Goal: Task Accomplishment & Management: Manage account settings

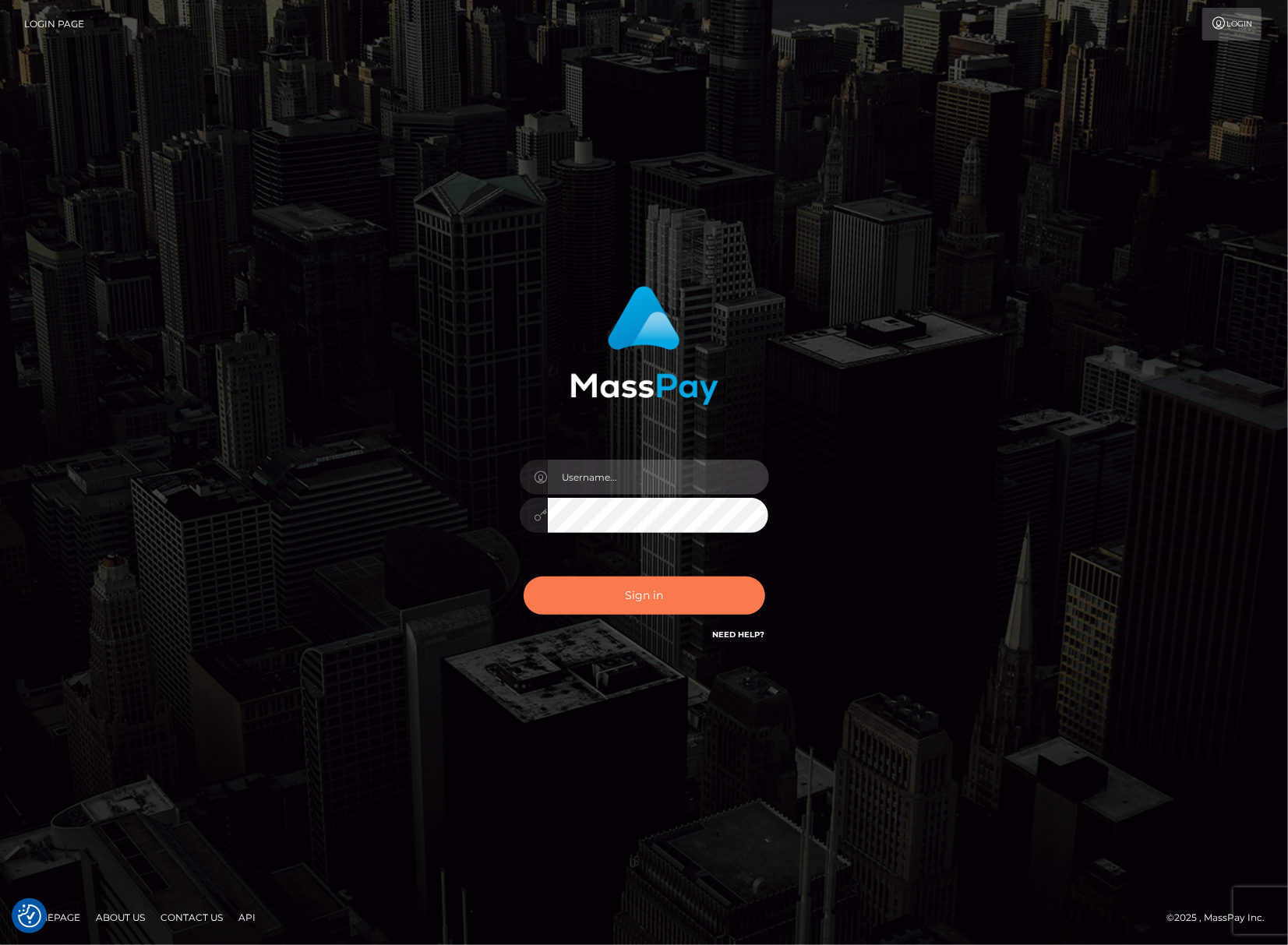
type input "[PERSON_NAME].Silversocial"
click at [673, 605] on button "Sign in" at bounding box center [644, 596] width 241 height 38
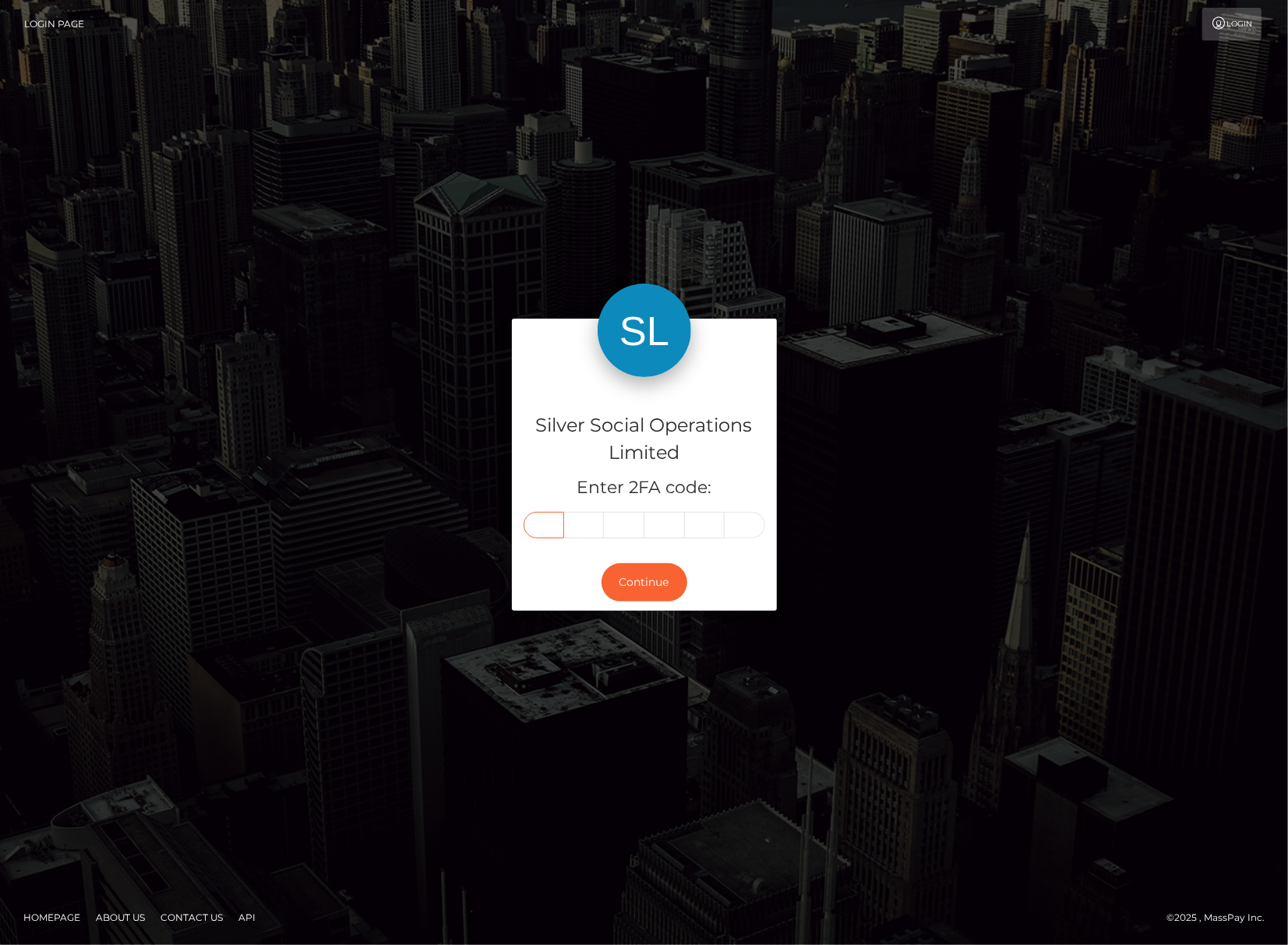
click at [550, 519] on input "text" at bounding box center [544, 524] width 40 height 27
type input "4"
type input "6"
type input "3"
type input "0"
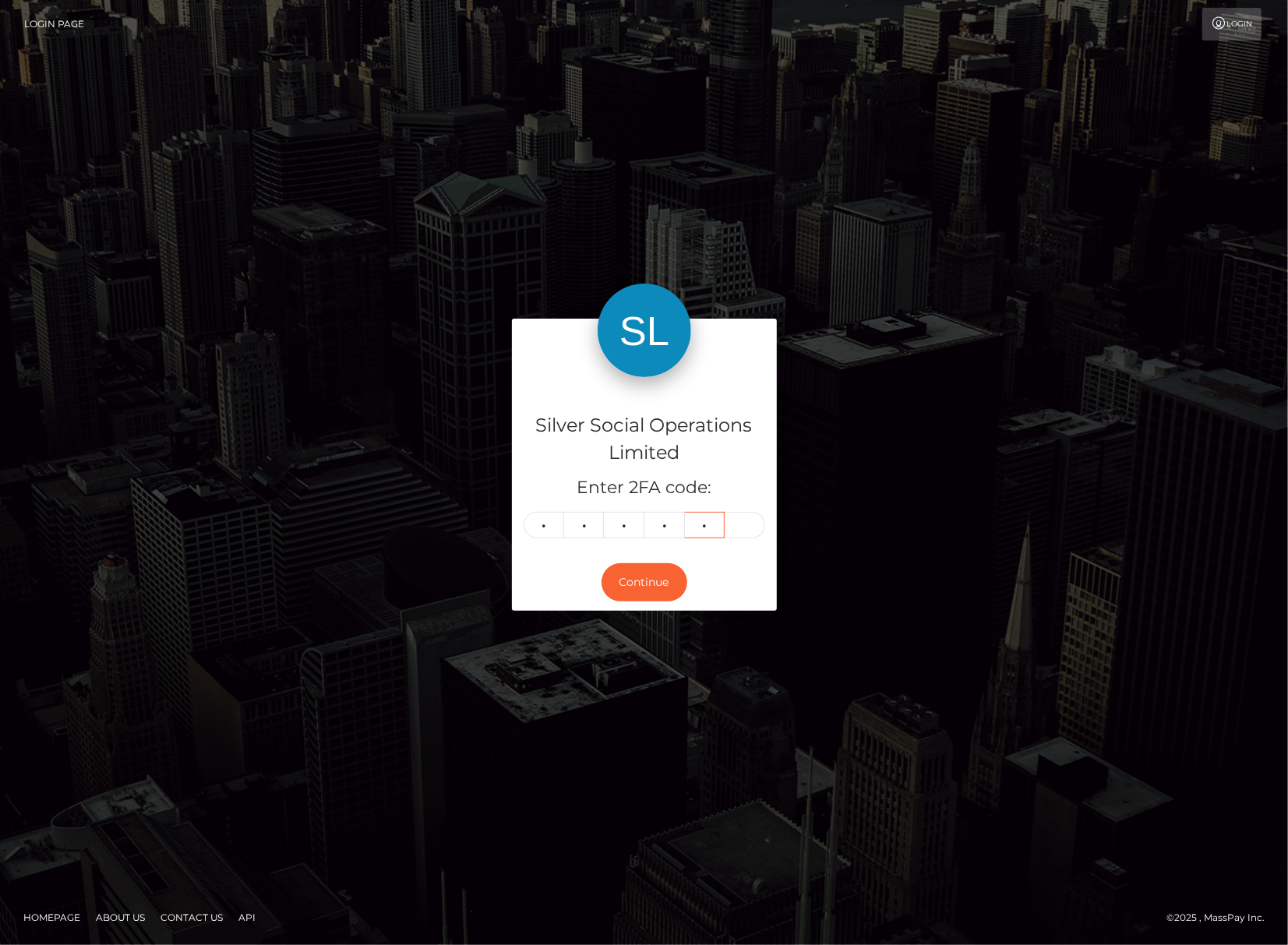
type input "3"
type input "7"
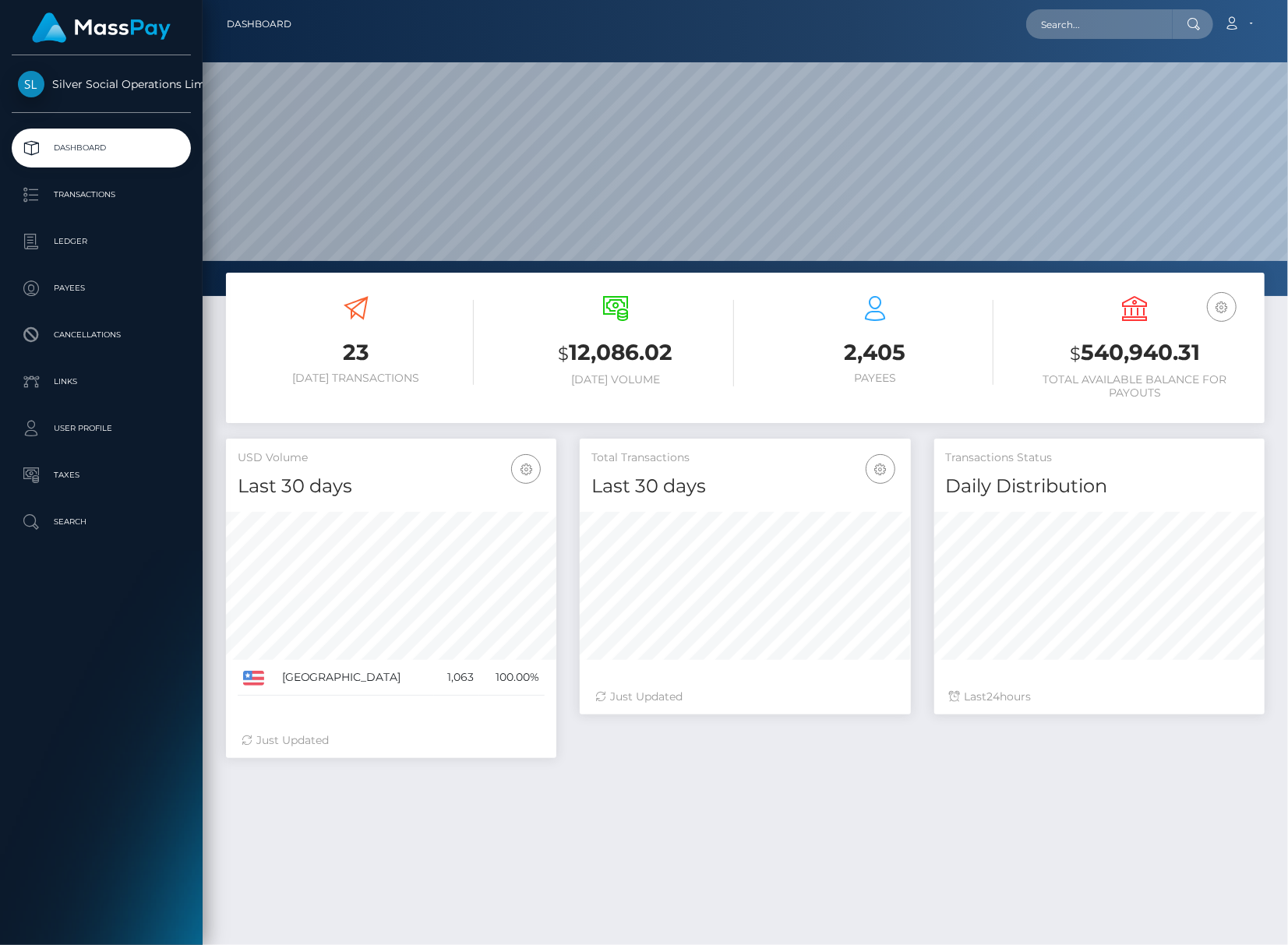
scroll to position [276, 331]
click at [1117, 23] on input "text" at bounding box center [1099, 24] width 147 height 29
paste input "250618112"
type input "250618112"
click at [112, 197] on p "Transactions" at bounding box center [102, 194] width 167 height 23
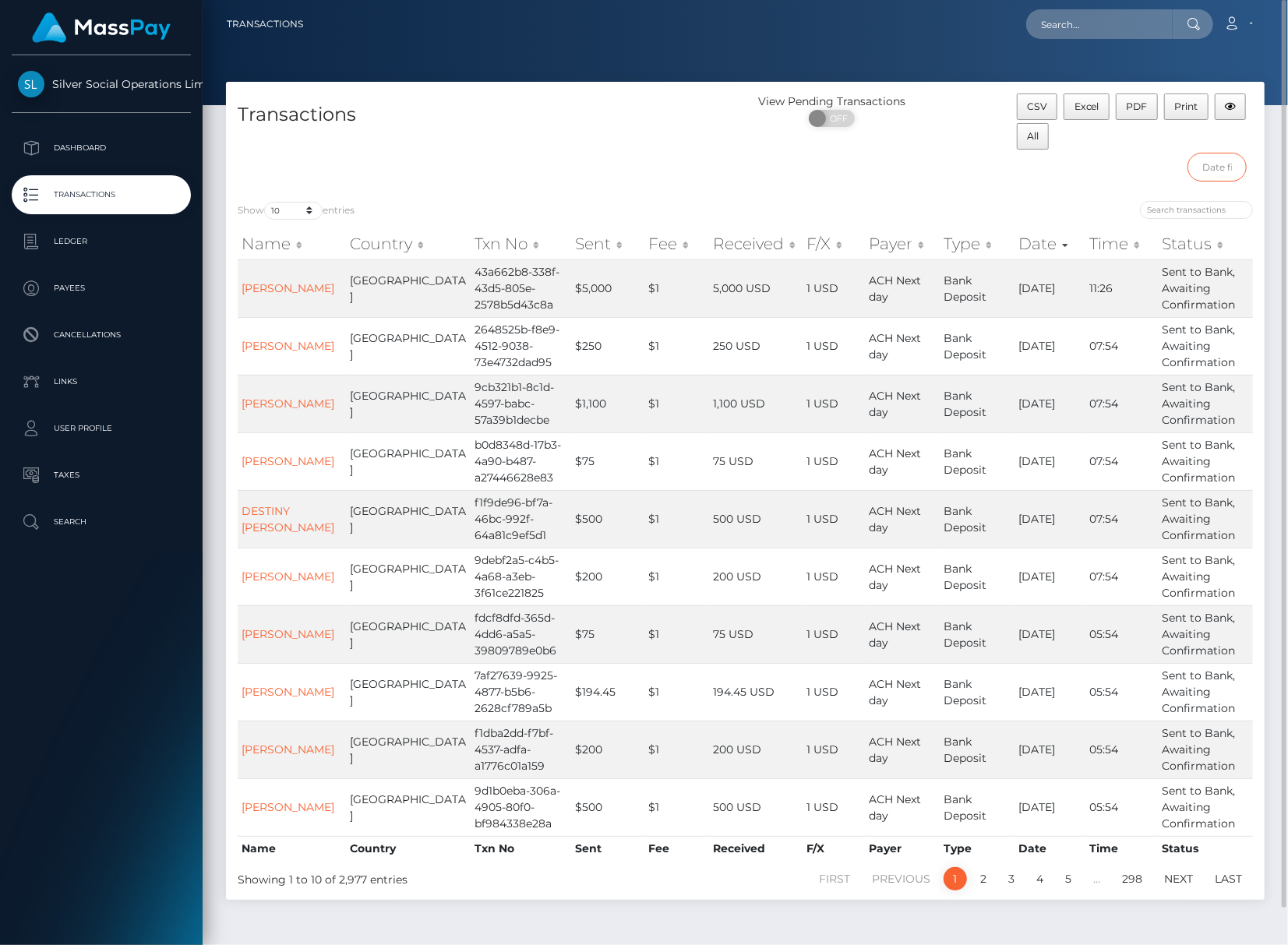
click at [1192, 175] on input "text" at bounding box center [1216, 167] width 60 height 28
click at [1133, 142] on div "CSV Excel PDF Print All" at bounding box center [1134, 123] width 236 height 60
drag, startPoint x: 914, startPoint y: 159, endPoint x: 1067, endPoint y: 184, distance: 155.0
click at [914, 160] on div "View Pending Transactions ON OFF" at bounding box center [875, 141] width 259 height 96
click at [1189, 218] on input "search" at bounding box center [1195, 210] width 113 height 18
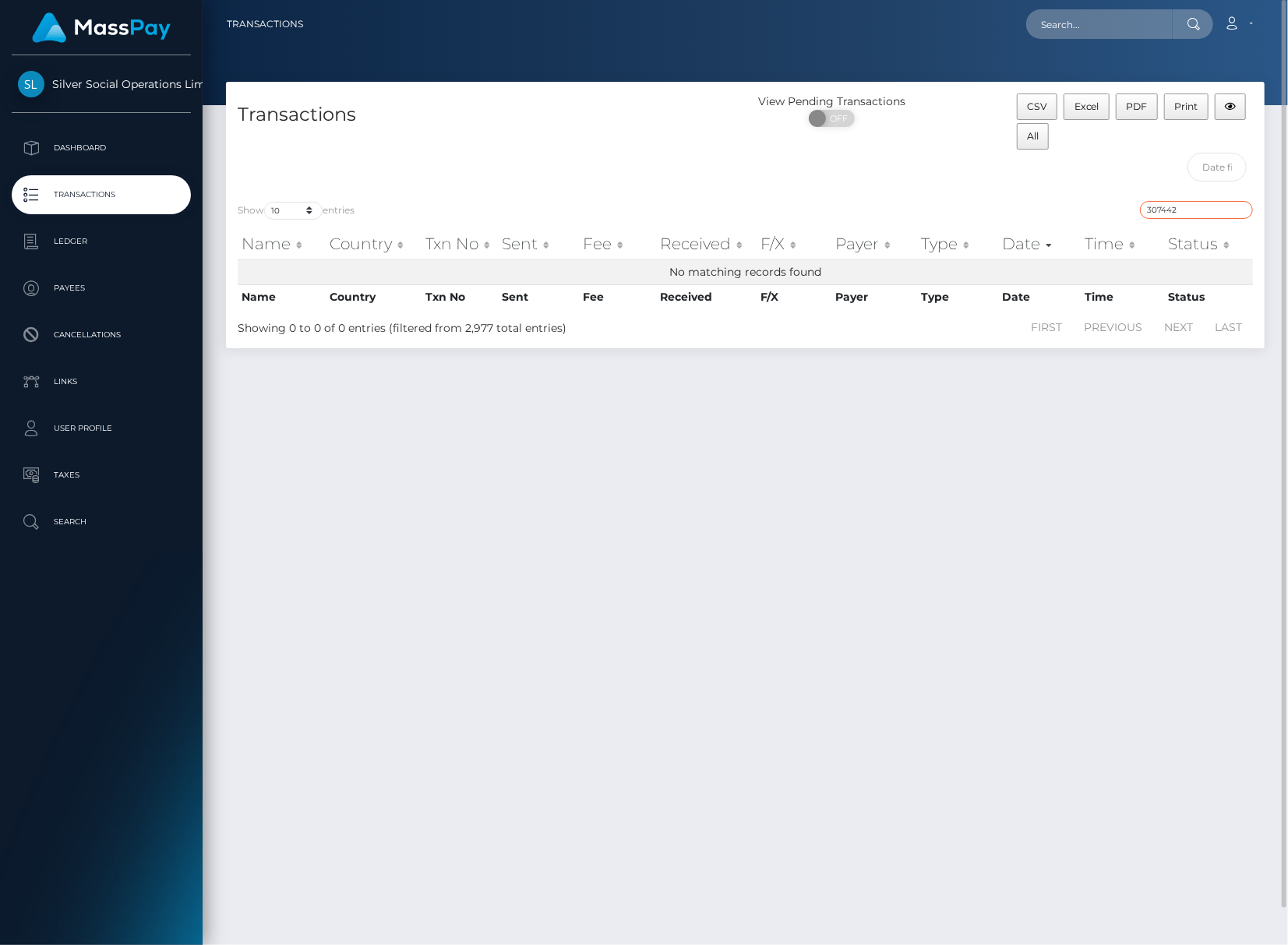
type input "307442"
click at [614, 393] on div "Transactions View Pending Transactions ON OFF CSV Excel PDF Print All Show 10 2…" at bounding box center [745, 506] width 1085 height 849
click at [655, 343] on div "Show 10 25 50 100 250 500 1,000 3,500 entries 307442 Name Country Txn No Sent F…" at bounding box center [744, 268] width 1039 height 159
click at [515, 336] on div "Showing 0 to 0 of 0 entries (filtered from 2,977 total entries)" at bounding box center [442, 324] width 409 height 23
click at [296, 215] on select "10 25 50 100 250 500 1,000 3,500" at bounding box center [293, 211] width 59 height 18
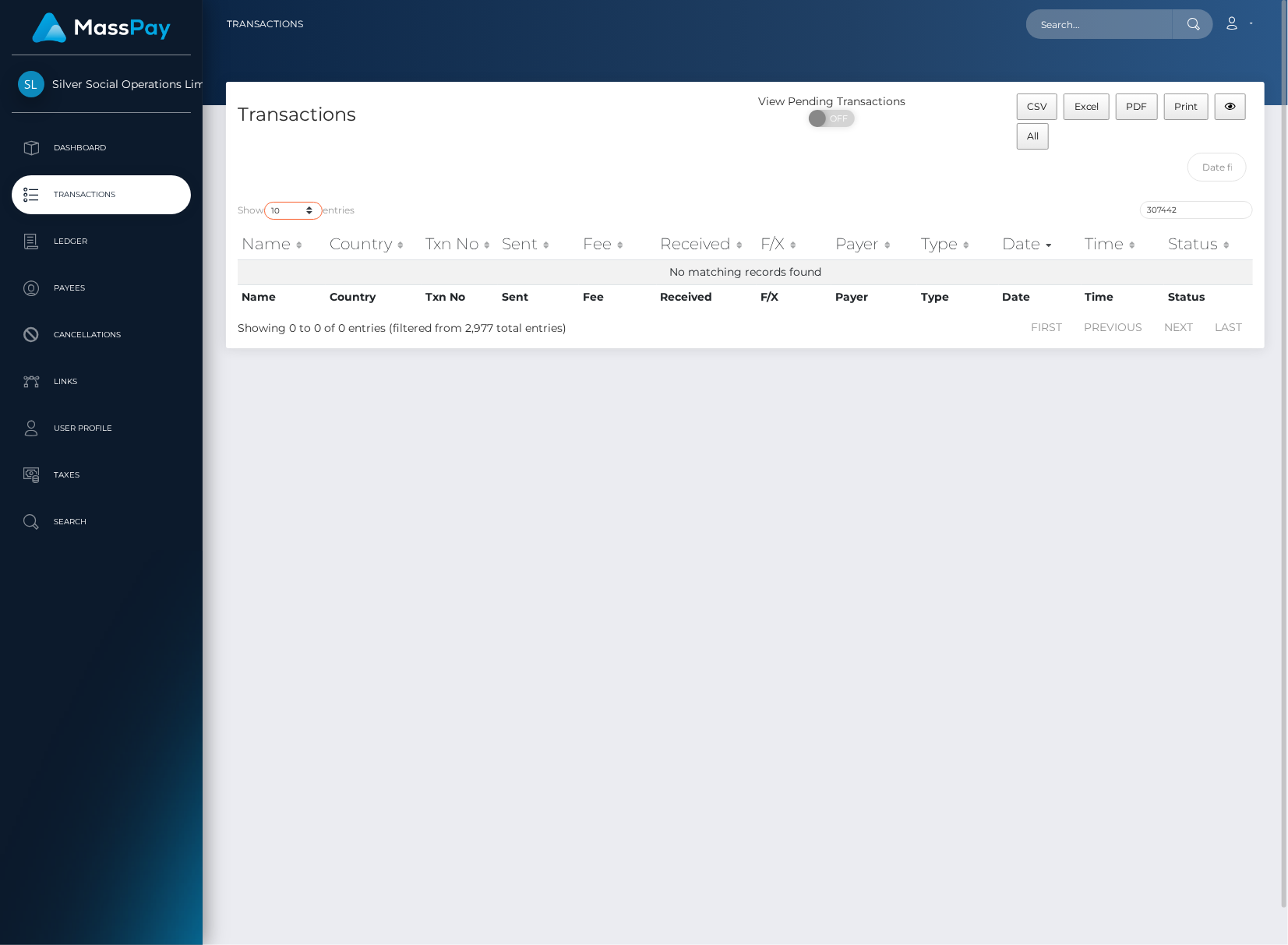
select select "3500"
click at [266, 203] on select "10 25 50 100 250 500 1,000 3,500" at bounding box center [293, 211] width 59 height 18
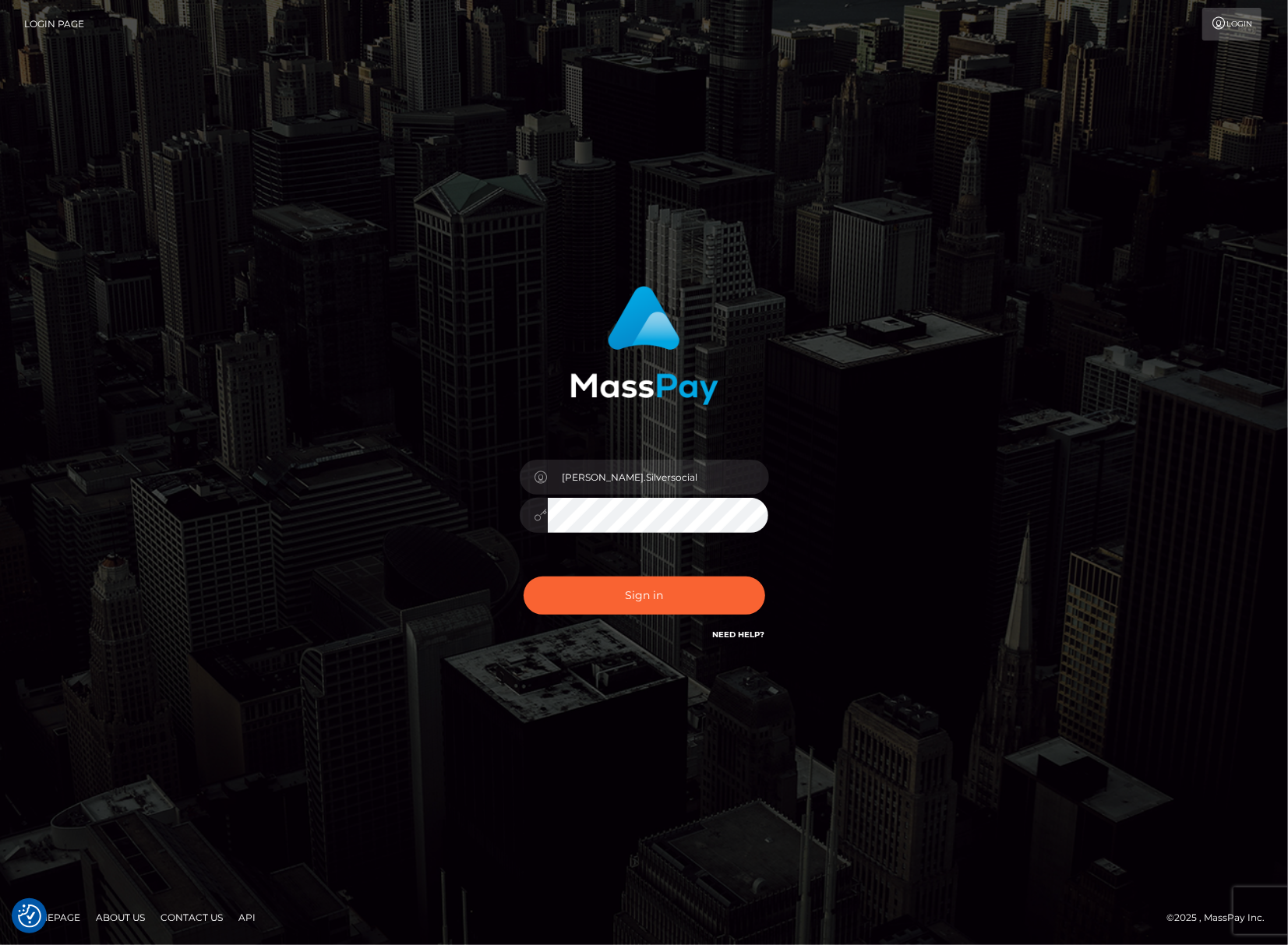
drag, startPoint x: 673, startPoint y: 458, endPoint x: 677, endPoint y: 478, distance: 20.4
click at [673, 461] on div "[PERSON_NAME].Silversocial" at bounding box center [644, 508] width 272 height 119
click at [677, 478] on input "[PERSON_NAME].Silversocial" at bounding box center [657, 477] width 221 height 35
type input "Joyce.JPA"
click at [640, 593] on button "Sign in" at bounding box center [644, 596] width 241 height 38
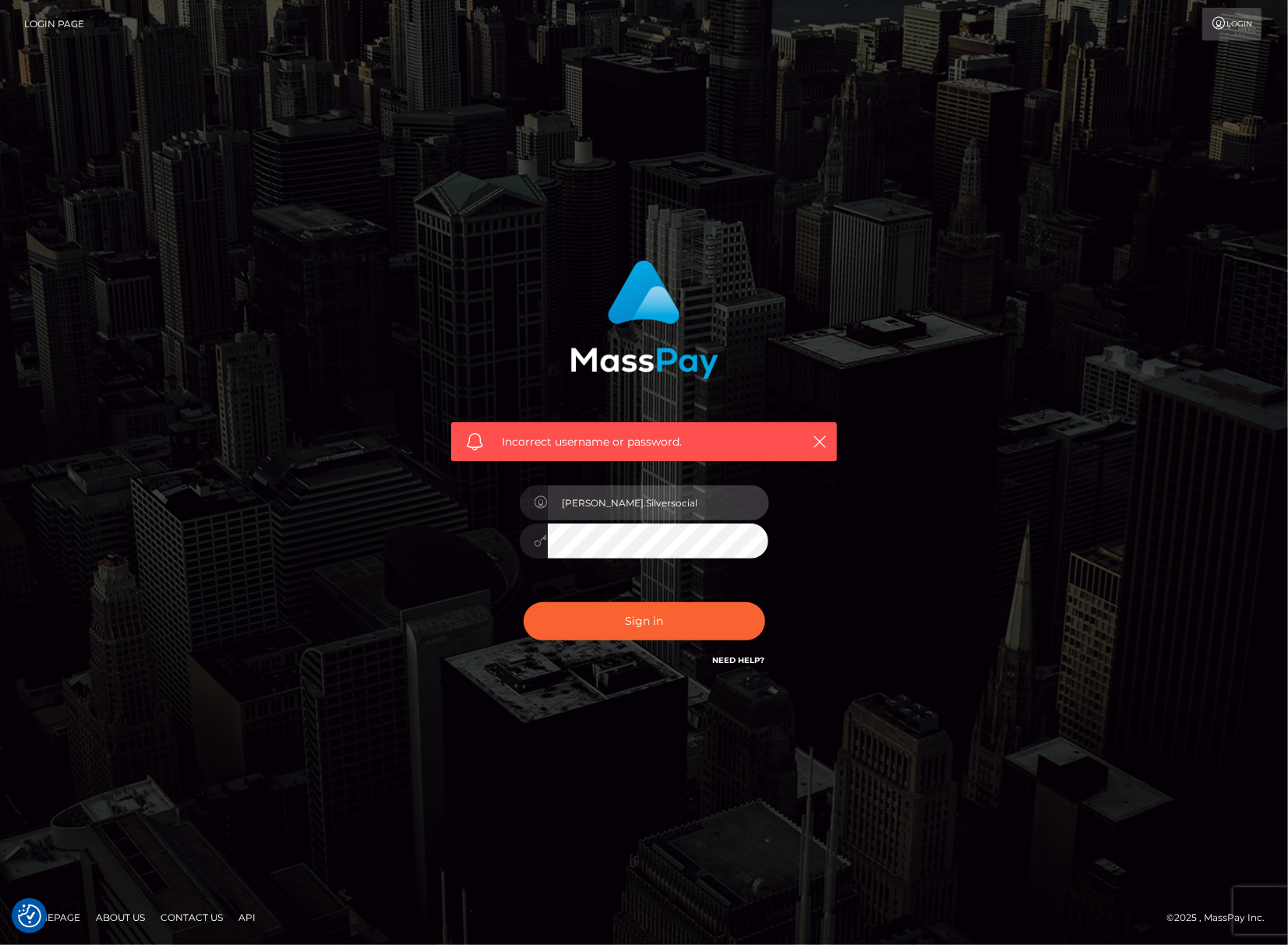
click at [658, 501] on input "[PERSON_NAME].Silversocial" at bounding box center [657, 502] width 221 height 35
type input "Joyce.jp"
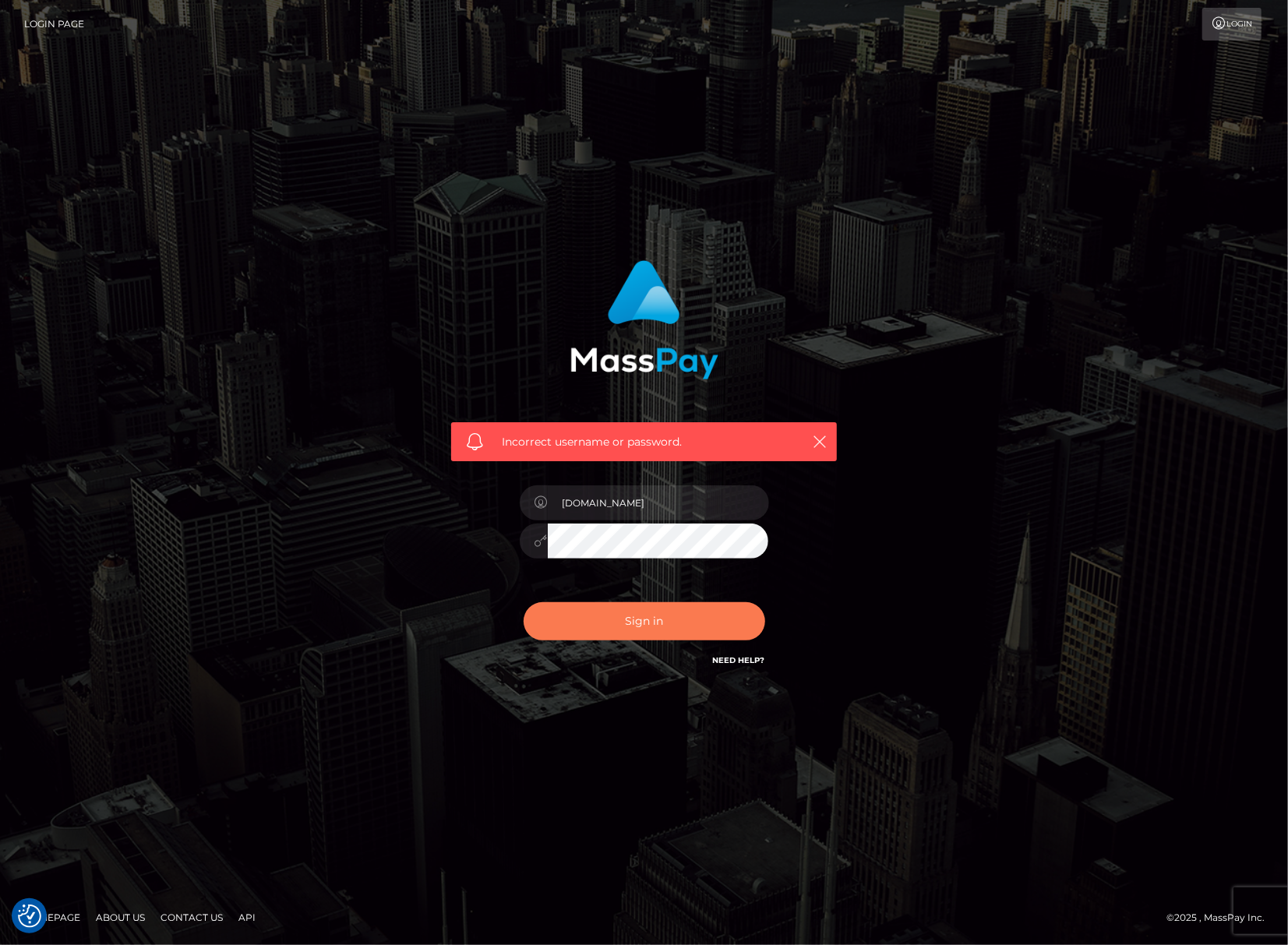
click at [657, 623] on button "Sign in" at bounding box center [644, 621] width 241 height 38
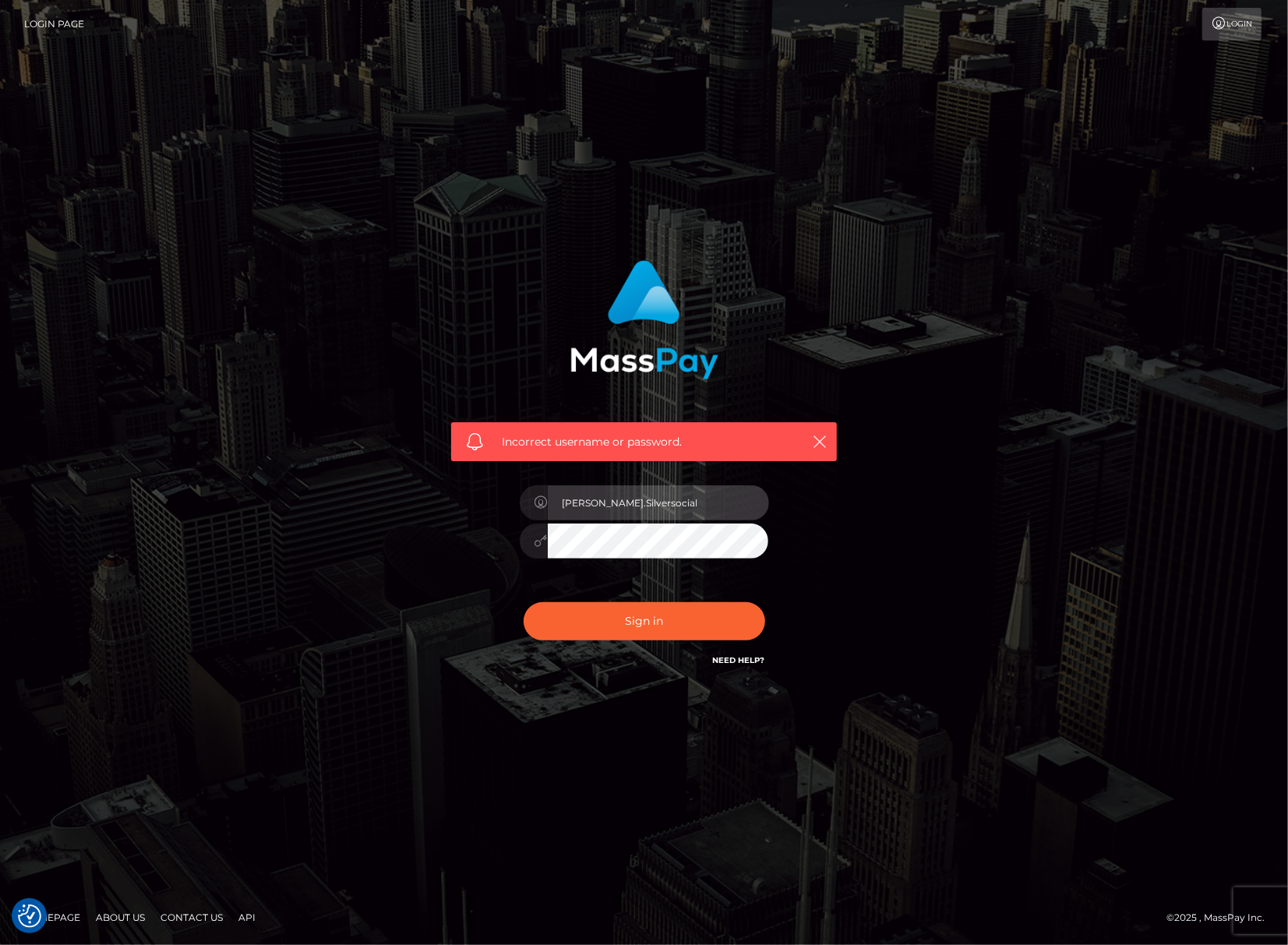
click at [651, 508] on input "[PERSON_NAME].Silversocial" at bounding box center [657, 502] width 221 height 35
type input "[PERSON_NAME].JPA"
click at [1204, 490] on div "Incorrect username or password. [PERSON_NAME].JPA" at bounding box center [644, 473] width 1288 height 682
click at [821, 288] on div "Incorrect username or password." at bounding box center [644, 355] width 409 height 213
